Goal: Find contact information: Find contact information

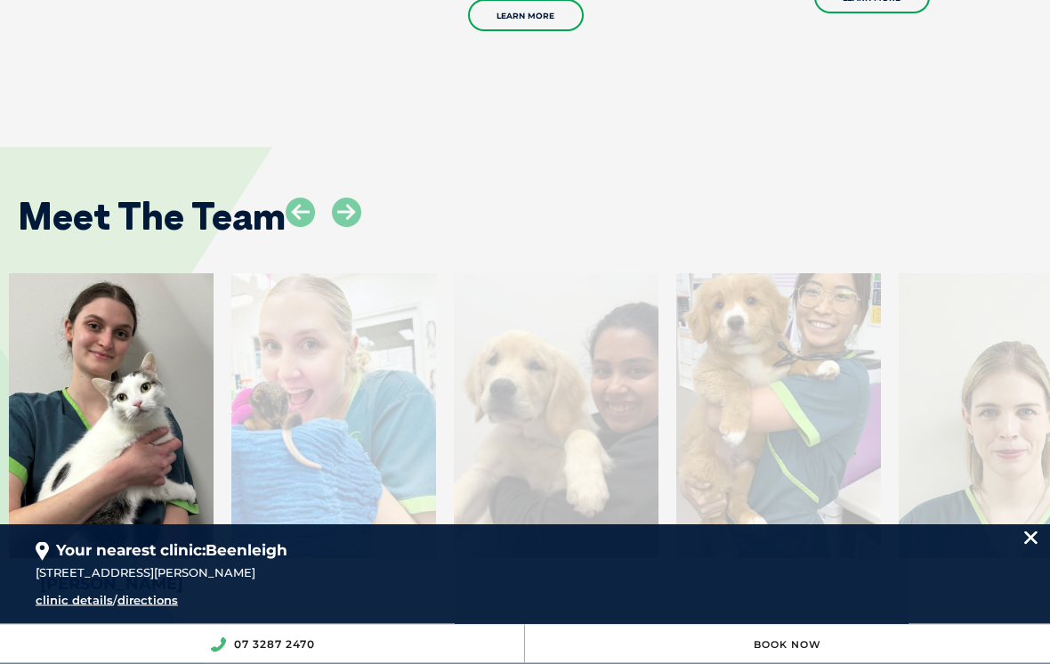
scroll to position [2648, 0]
click at [355, 198] on icon at bounding box center [346, 212] width 29 height 29
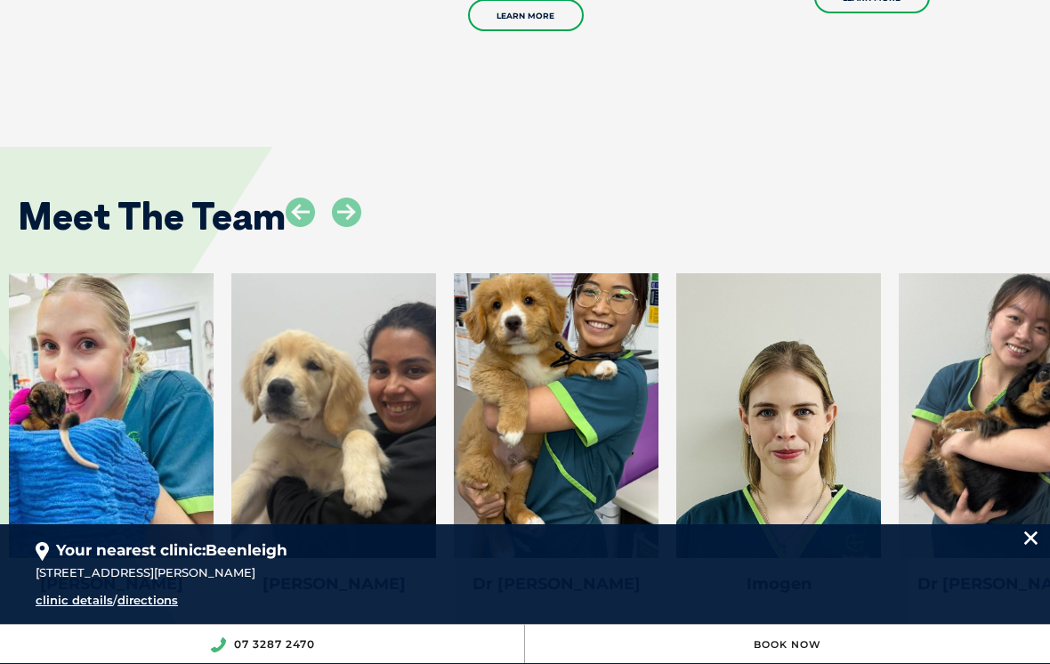
click at [361, 198] on icon at bounding box center [346, 212] width 29 height 29
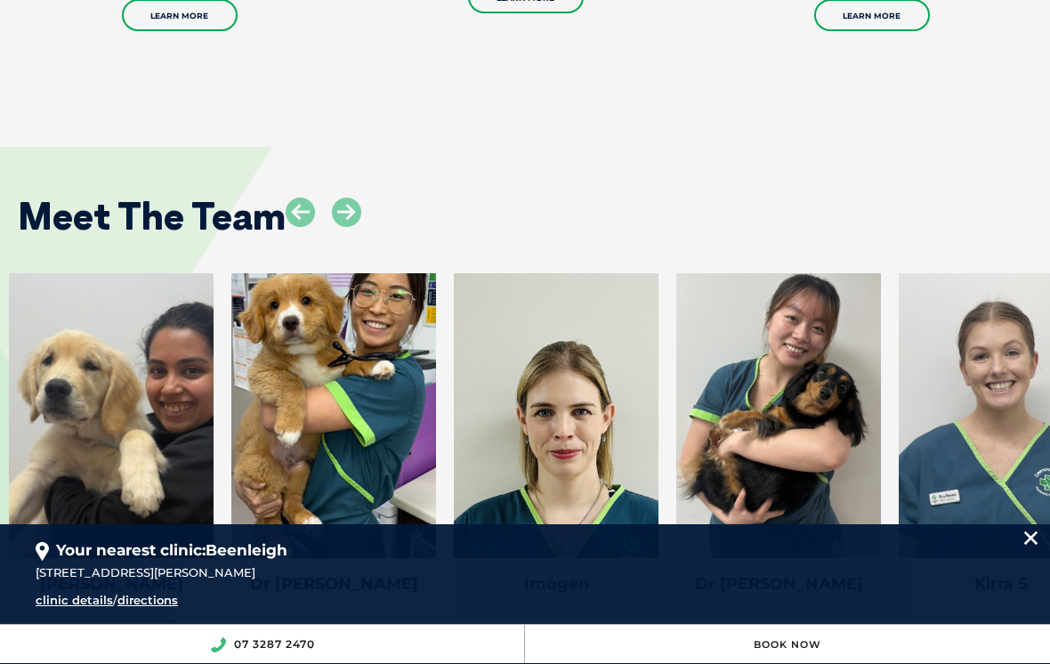
click at [359, 198] on icon at bounding box center [346, 212] width 29 height 29
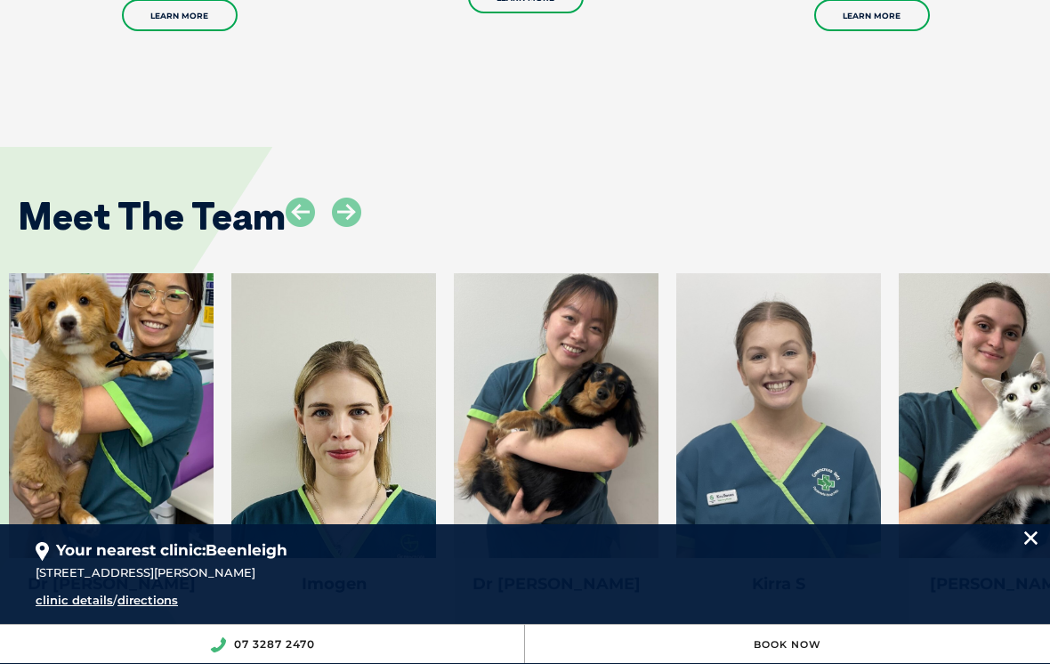
click at [360, 198] on icon at bounding box center [346, 212] width 29 height 29
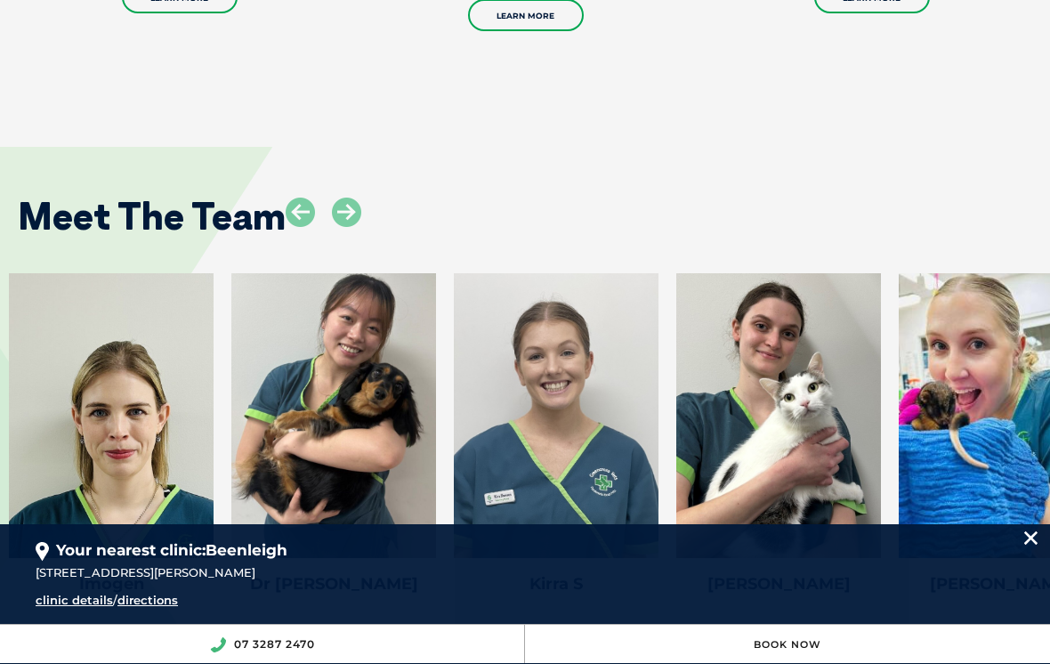
click at [361, 198] on icon at bounding box center [346, 212] width 29 height 29
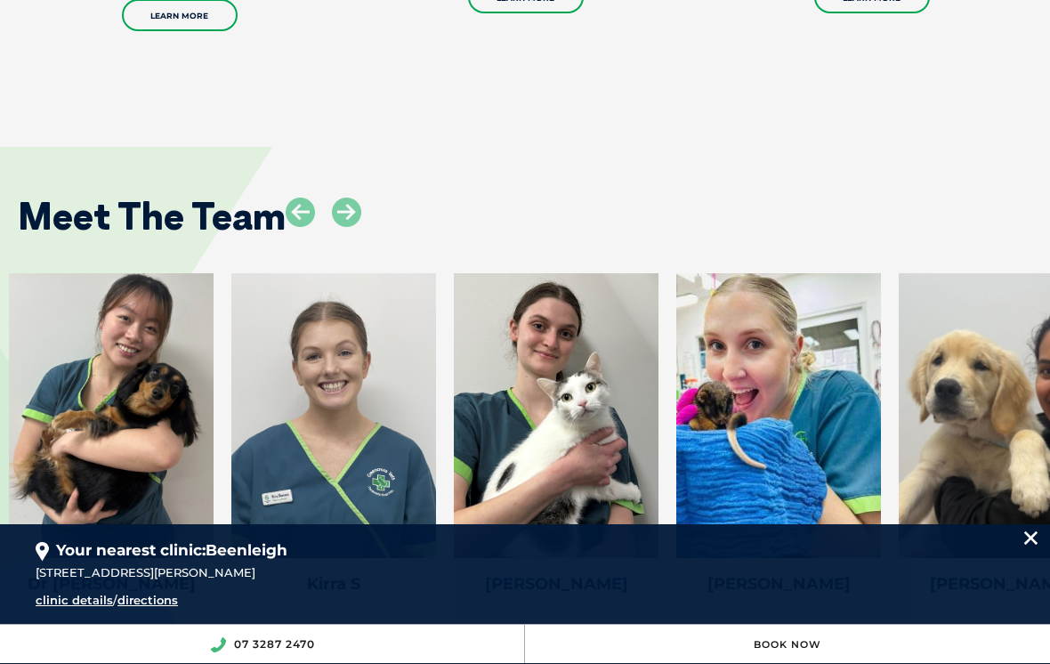
click at [360, 198] on icon at bounding box center [346, 212] width 29 height 29
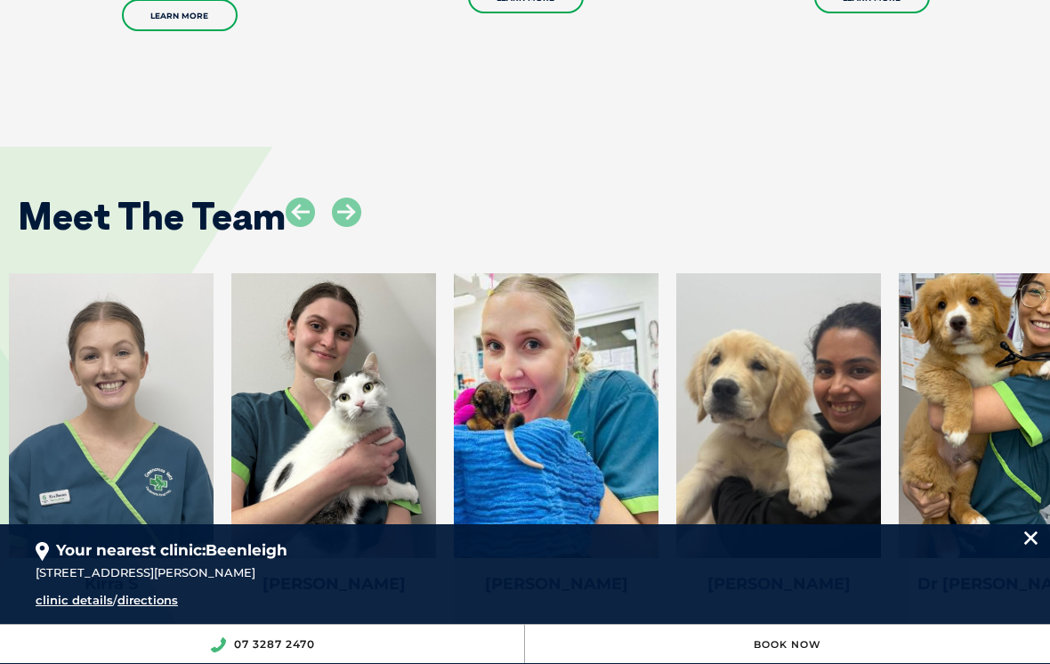
click at [361, 198] on icon at bounding box center [346, 212] width 29 height 29
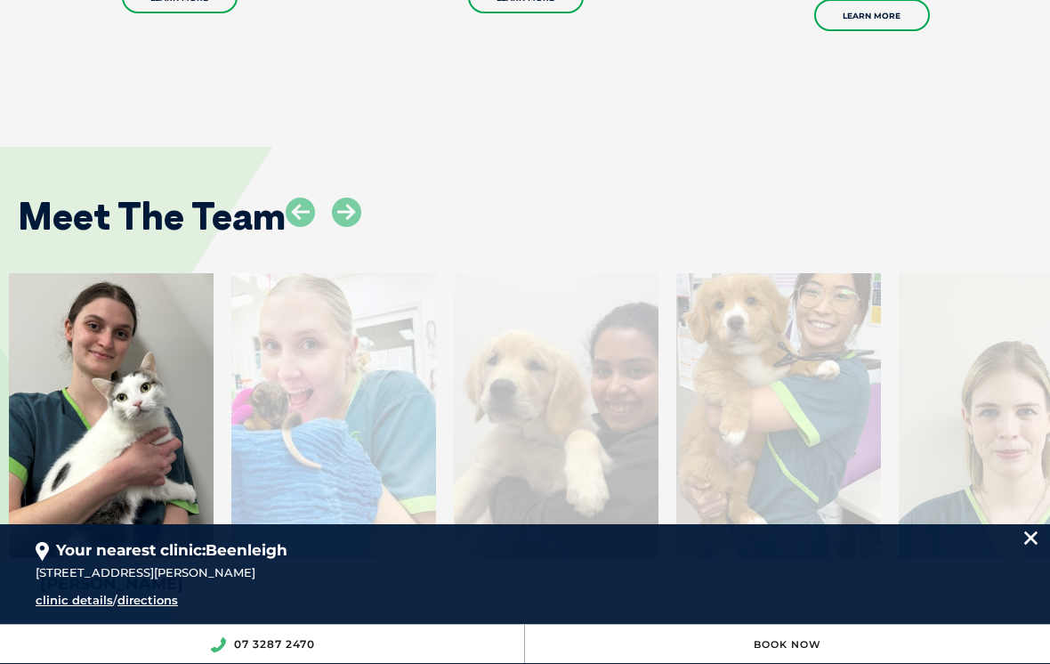
click at [361, 198] on icon at bounding box center [346, 212] width 29 height 29
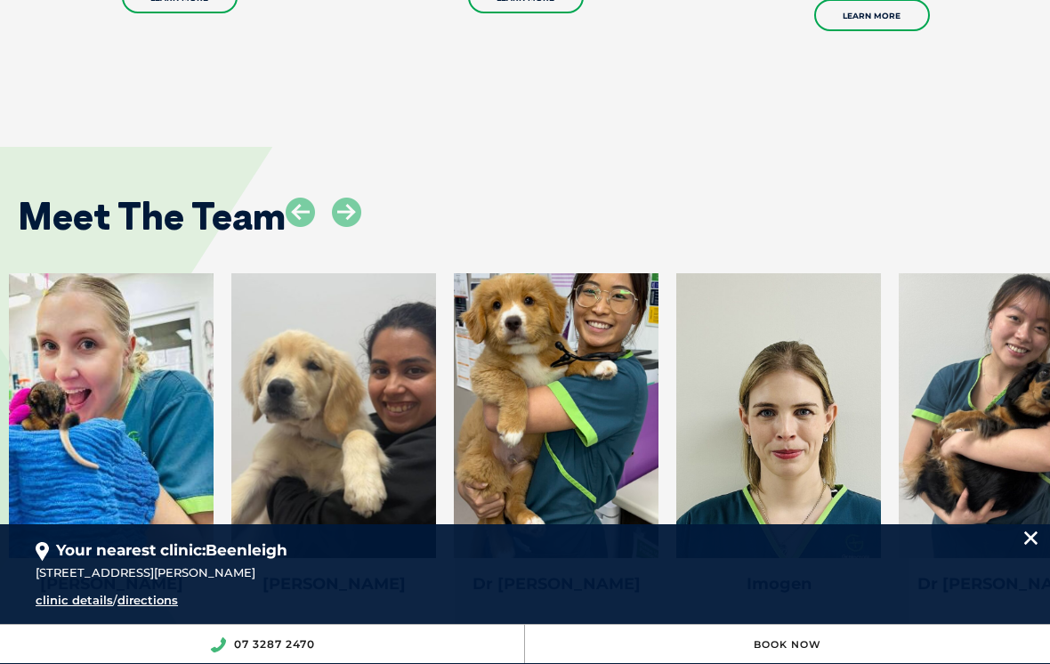
click at [360, 198] on icon at bounding box center [346, 212] width 29 height 29
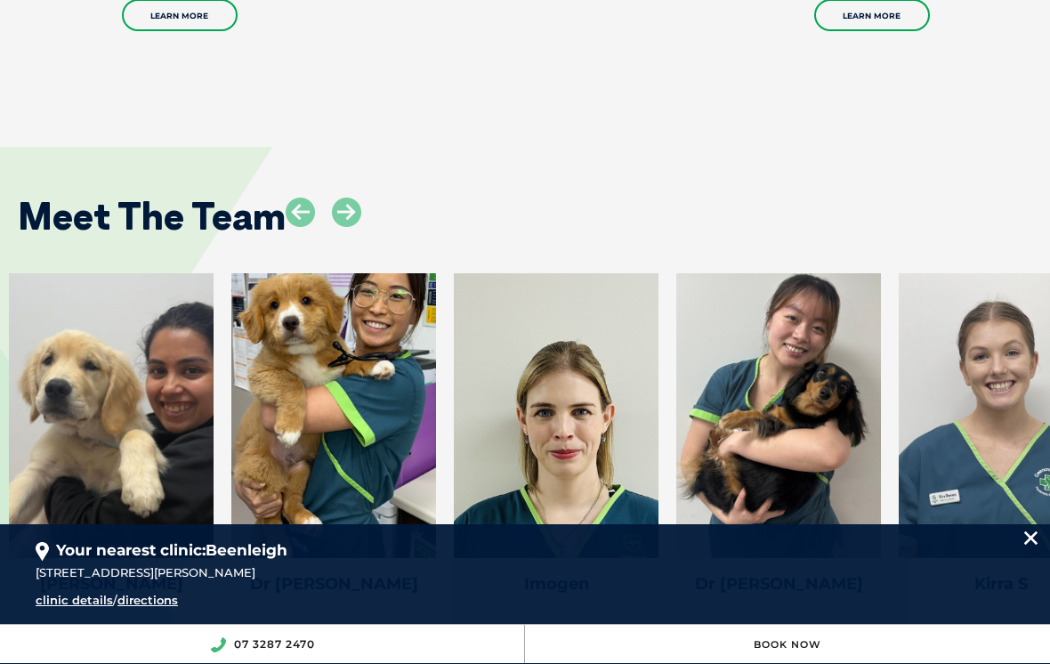
click at [77, 663] on div "07 3287 2470" at bounding box center [262, 644] width 525 height 38
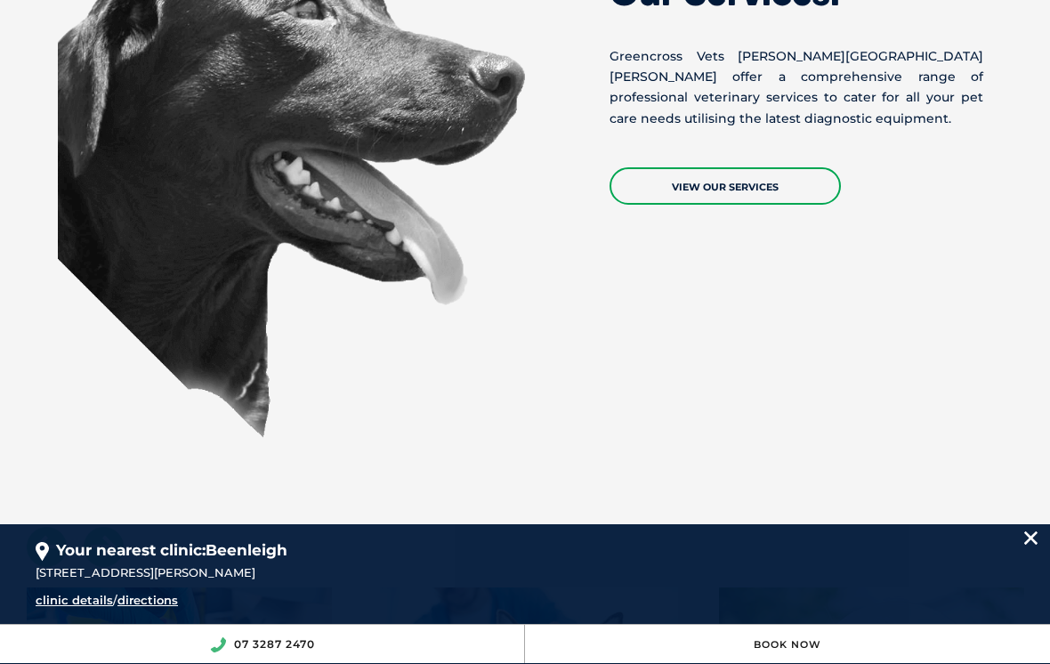
scroll to position [1710, 0]
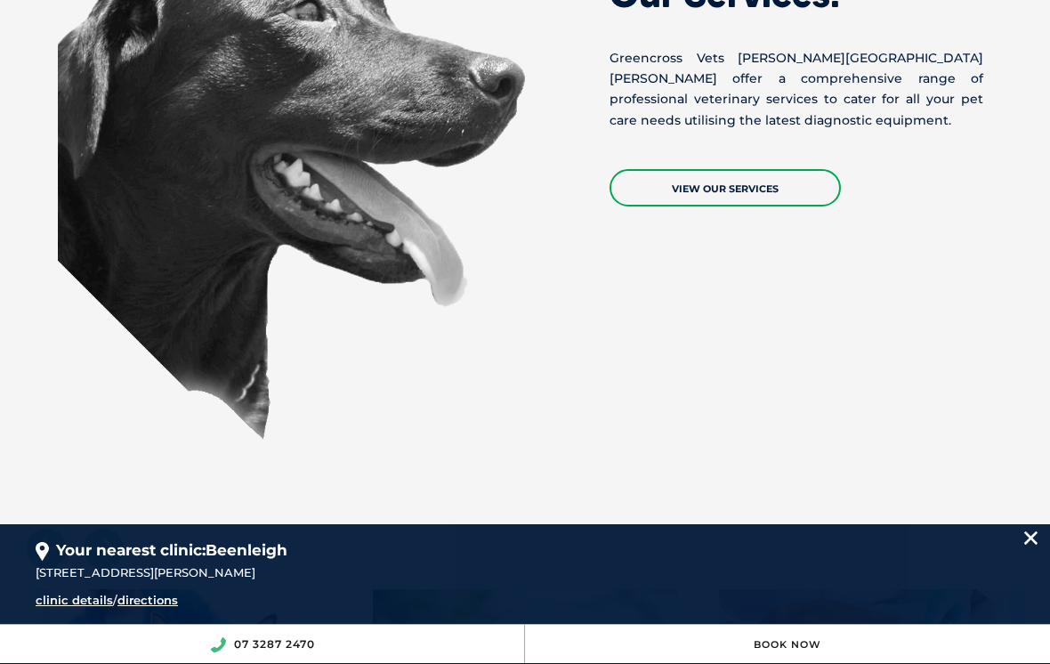
click at [86, 600] on link "clinic details" at bounding box center [74, 600] width 77 height 14
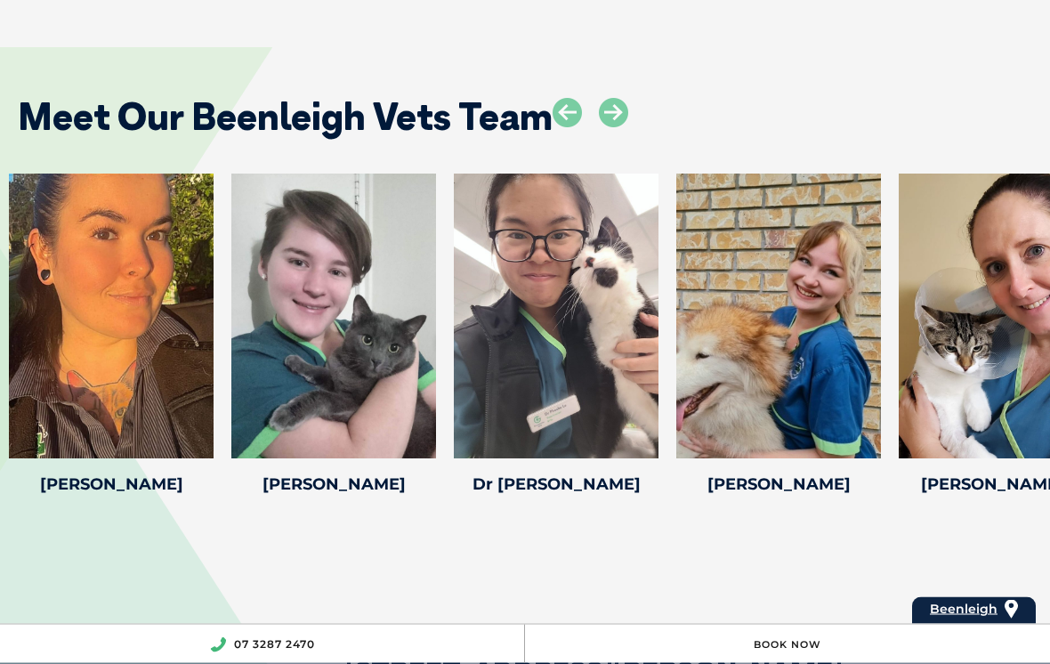
scroll to position [3245, 0]
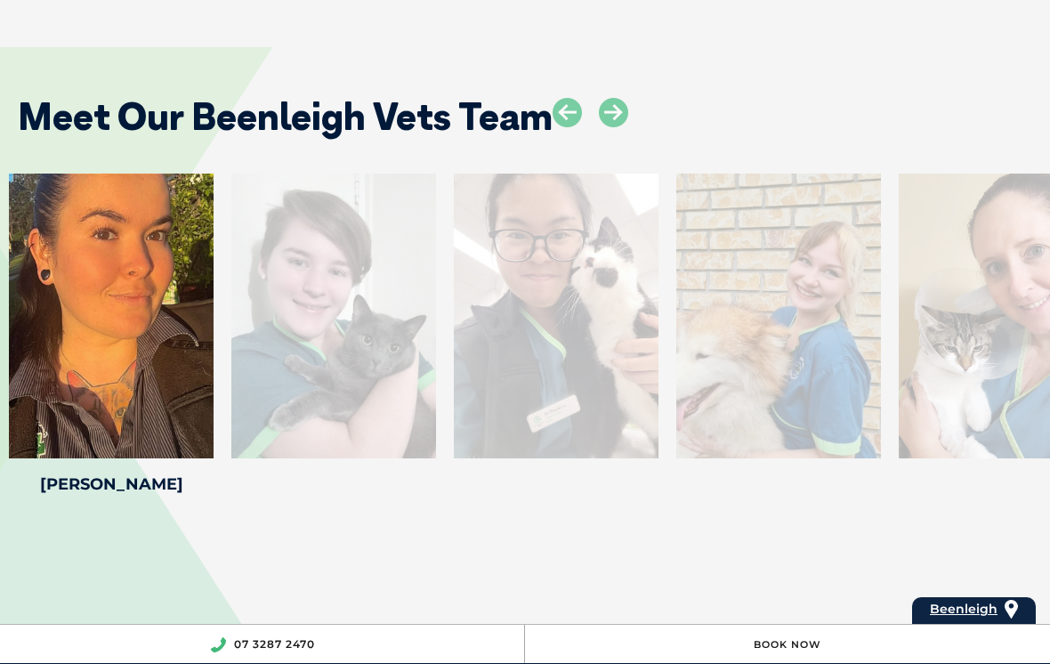
click at [620, 98] on icon at bounding box center [613, 112] width 29 height 29
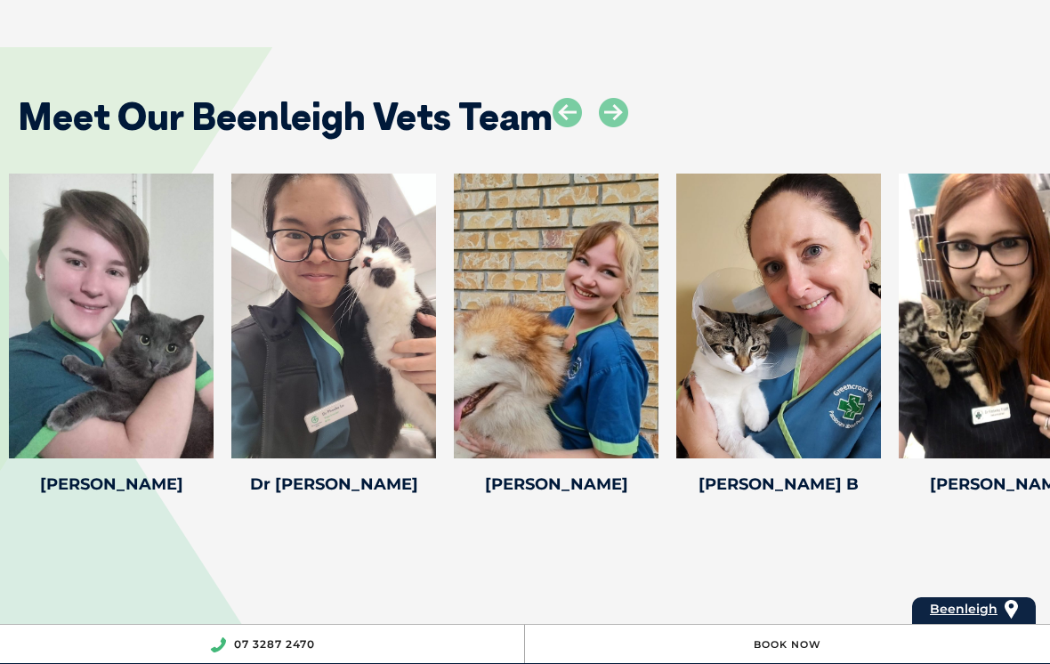
click at [614, 100] on icon at bounding box center [613, 112] width 29 height 29
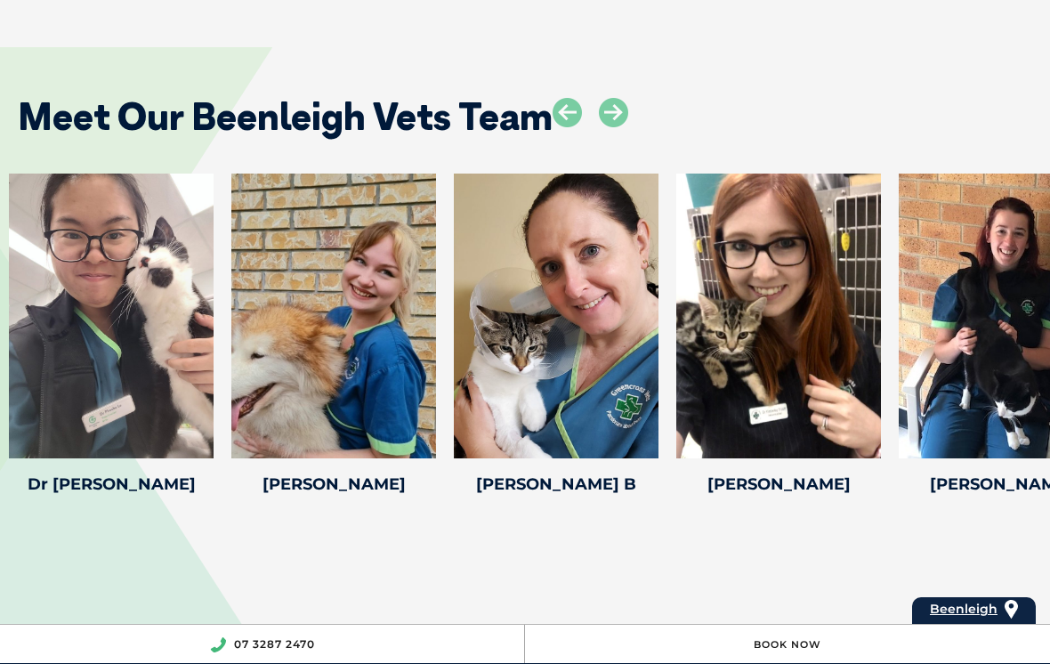
click at [628, 98] on icon at bounding box center [613, 112] width 29 height 29
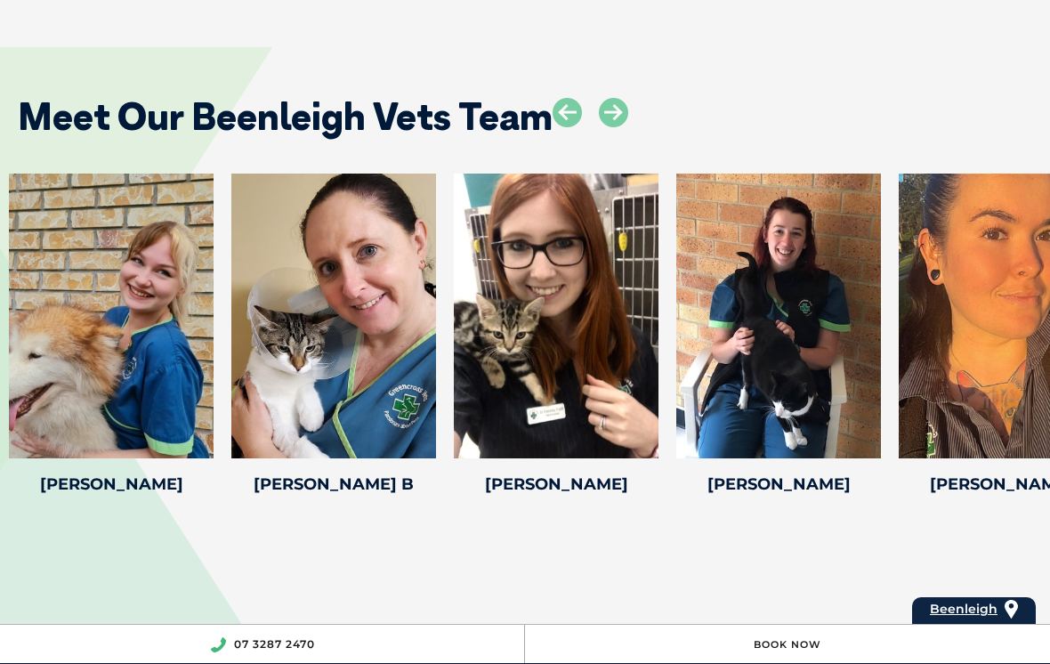
click at [627, 98] on icon at bounding box center [613, 112] width 29 height 29
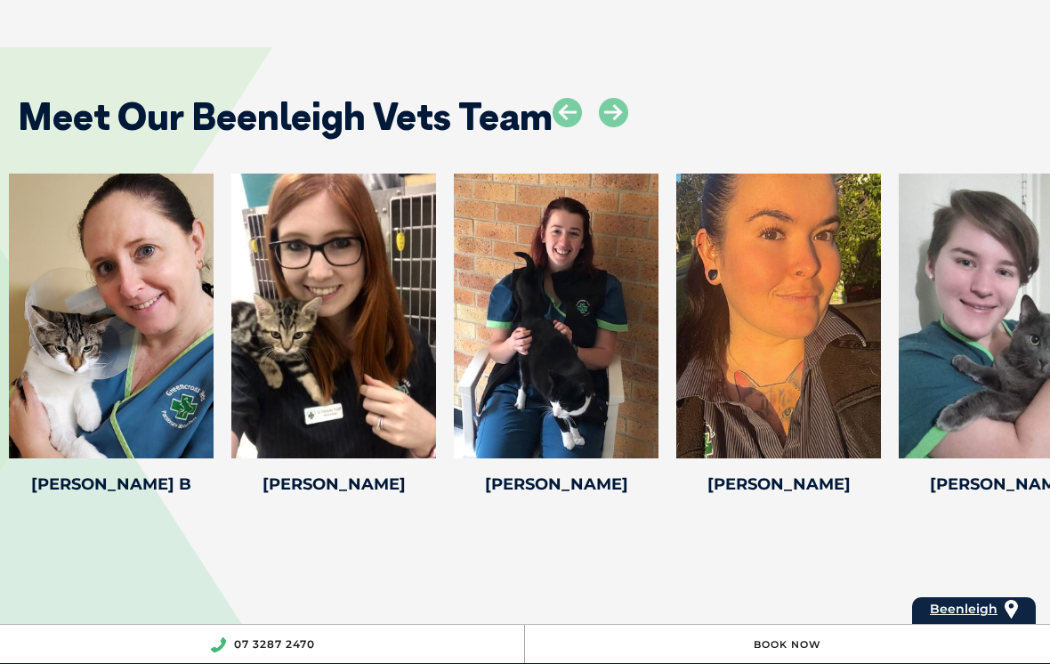
click at [628, 101] on icon at bounding box center [613, 112] width 29 height 29
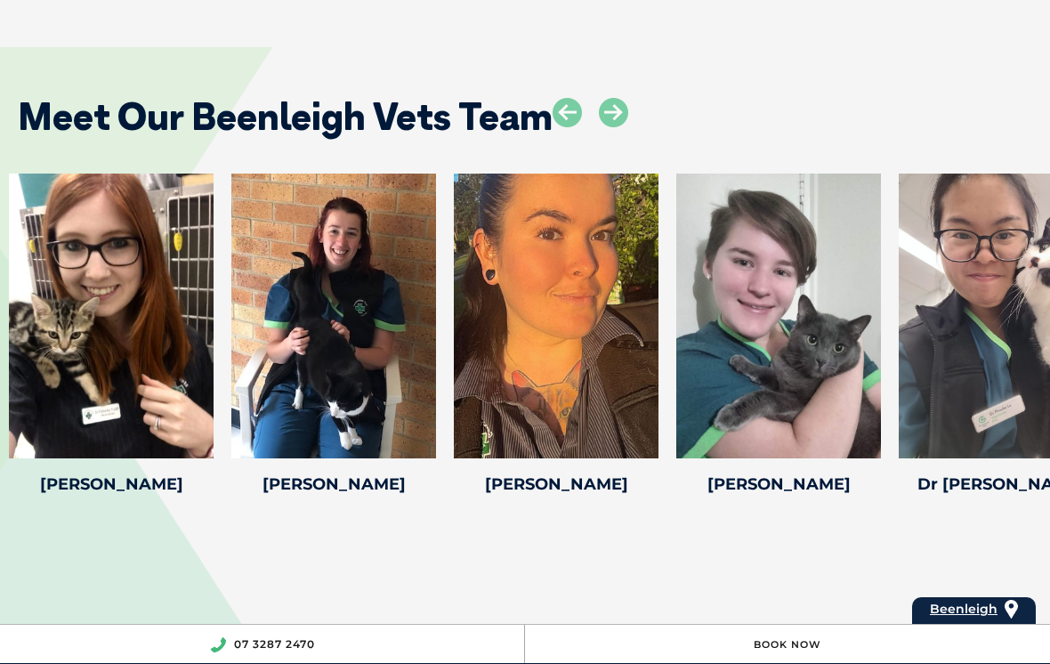
click at [628, 98] on icon at bounding box center [613, 112] width 29 height 29
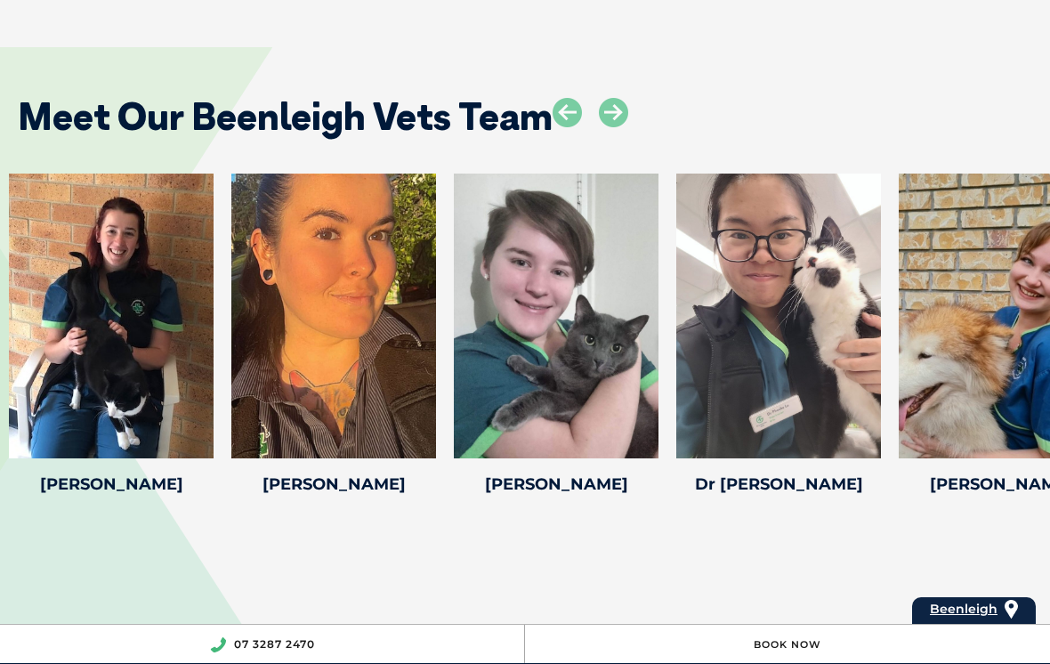
click at [628, 98] on icon at bounding box center [613, 112] width 29 height 29
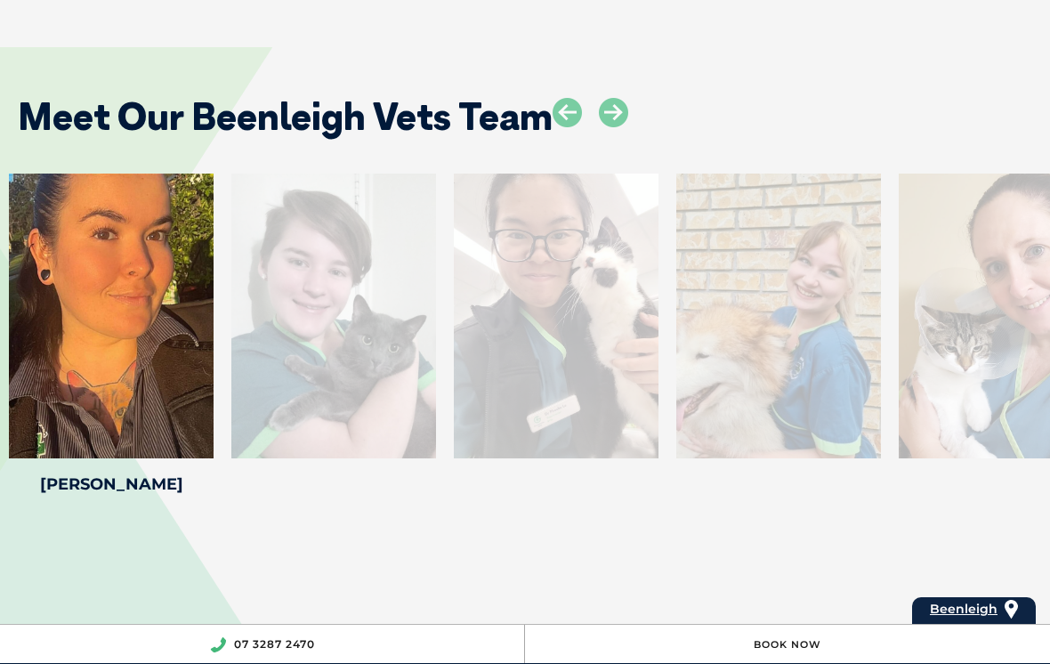
click at [620, 103] on icon at bounding box center [613, 112] width 29 height 29
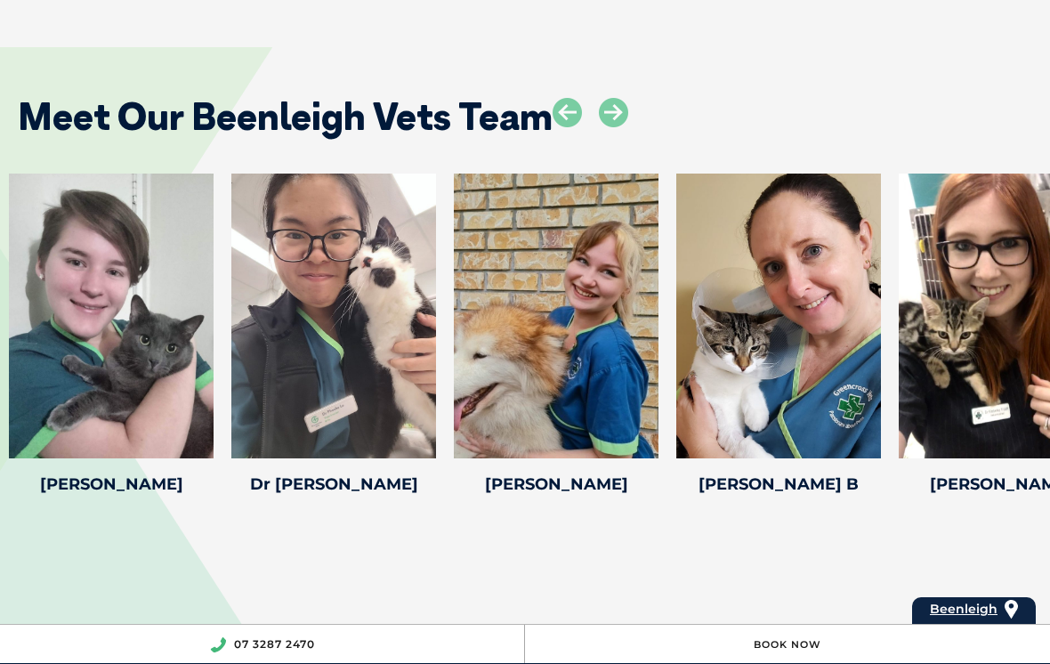
click at [626, 100] on icon at bounding box center [613, 112] width 29 height 29
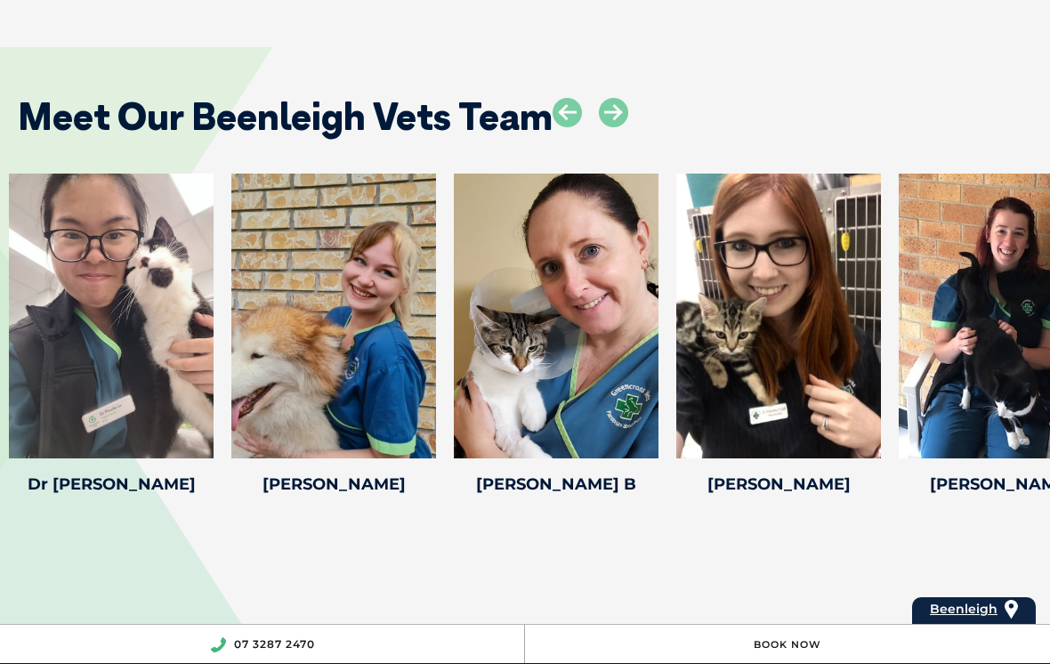
click at [627, 98] on icon at bounding box center [613, 112] width 29 height 29
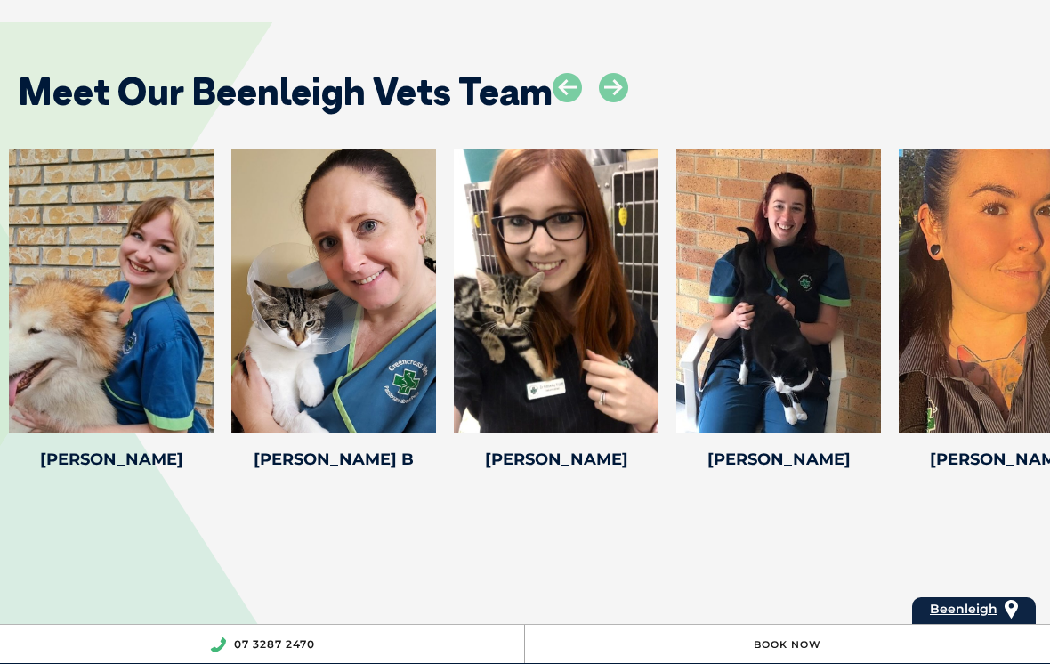
scroll to position [3271, 0]
